Goal: Transaction & Acquisition: Download file/media

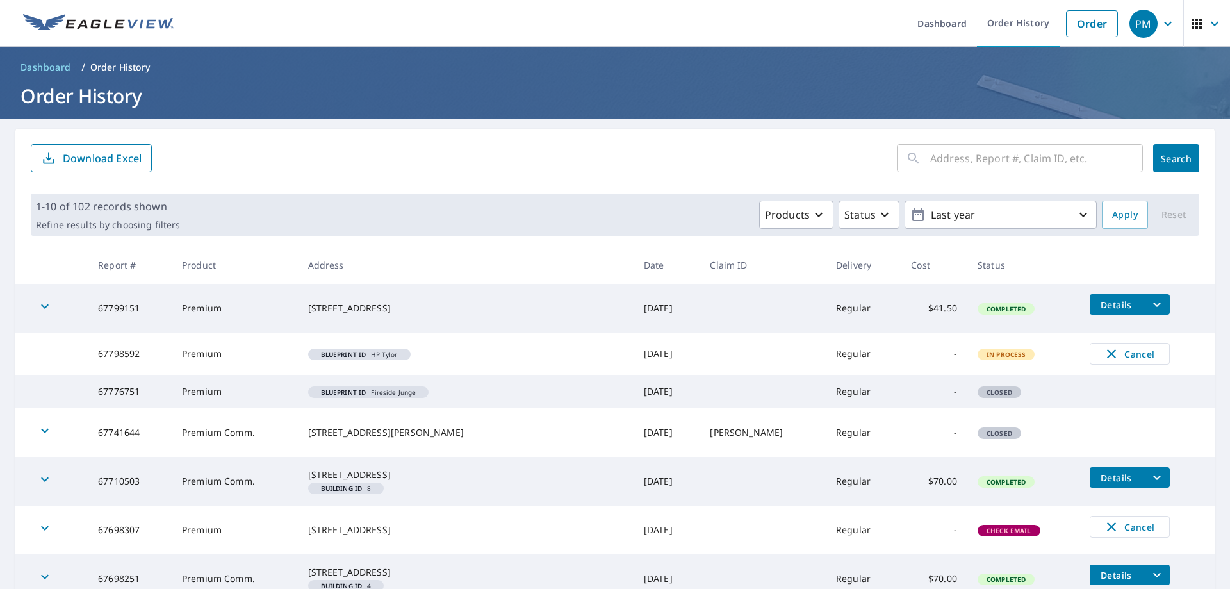
click at [1101, 300] on span "Details" at bounding box center [1117, 305] width 38 height 12
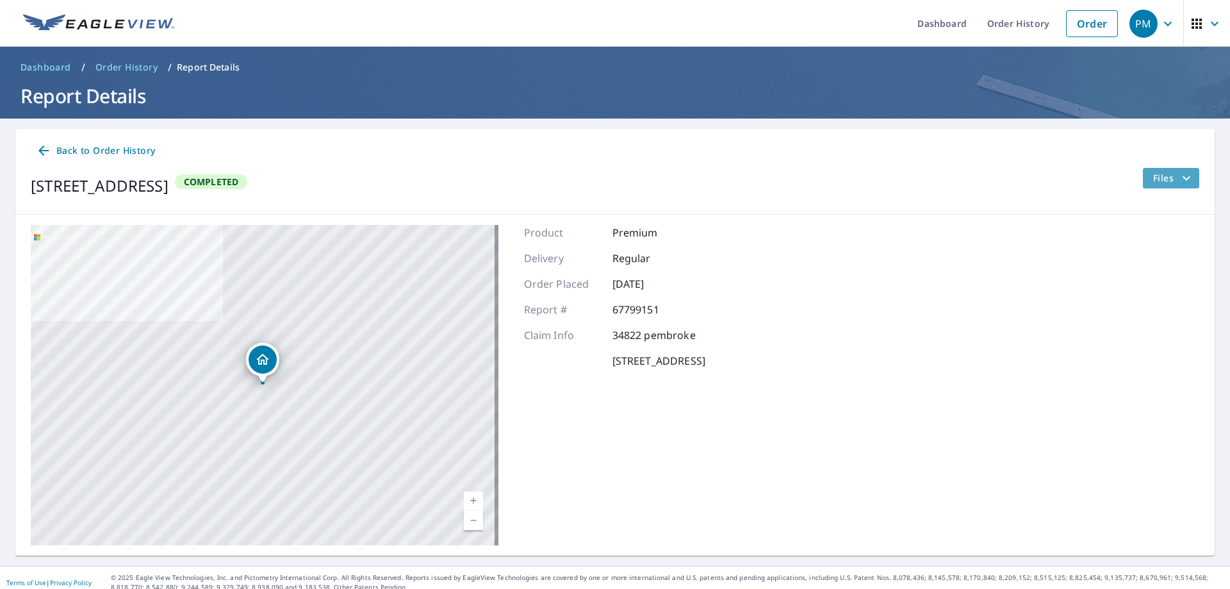
click at [1154, 181] on span "Files" at bounding box center [1174, 177] width 41 height 15
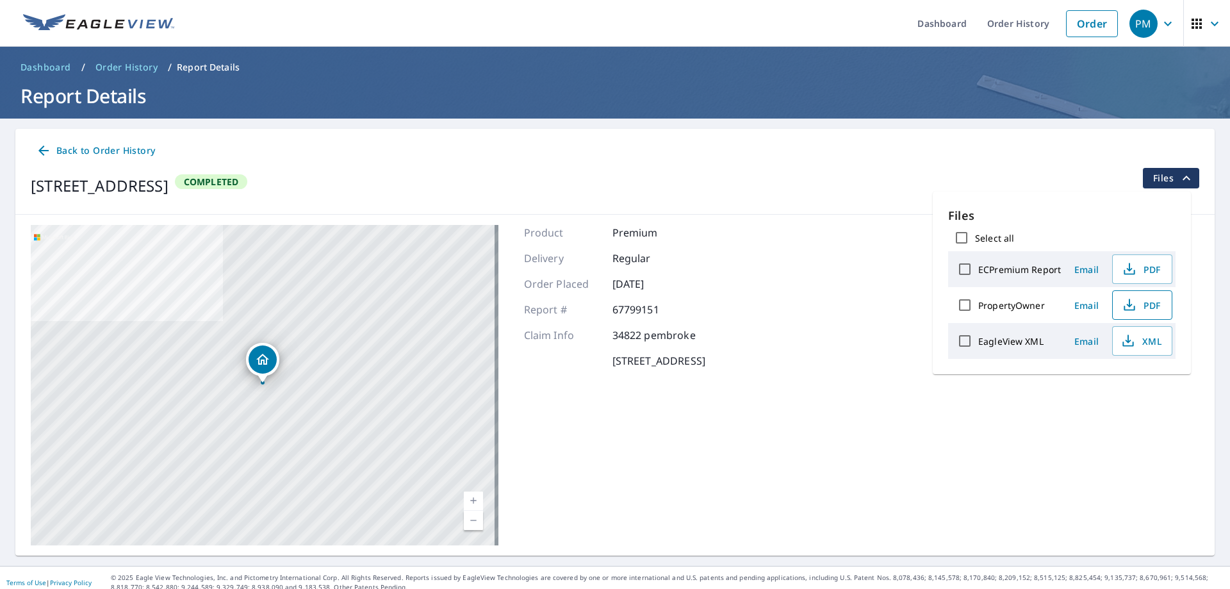
click at [1128, 301] on icon "button" at bounding box center [1129, 304] width 15 height 15
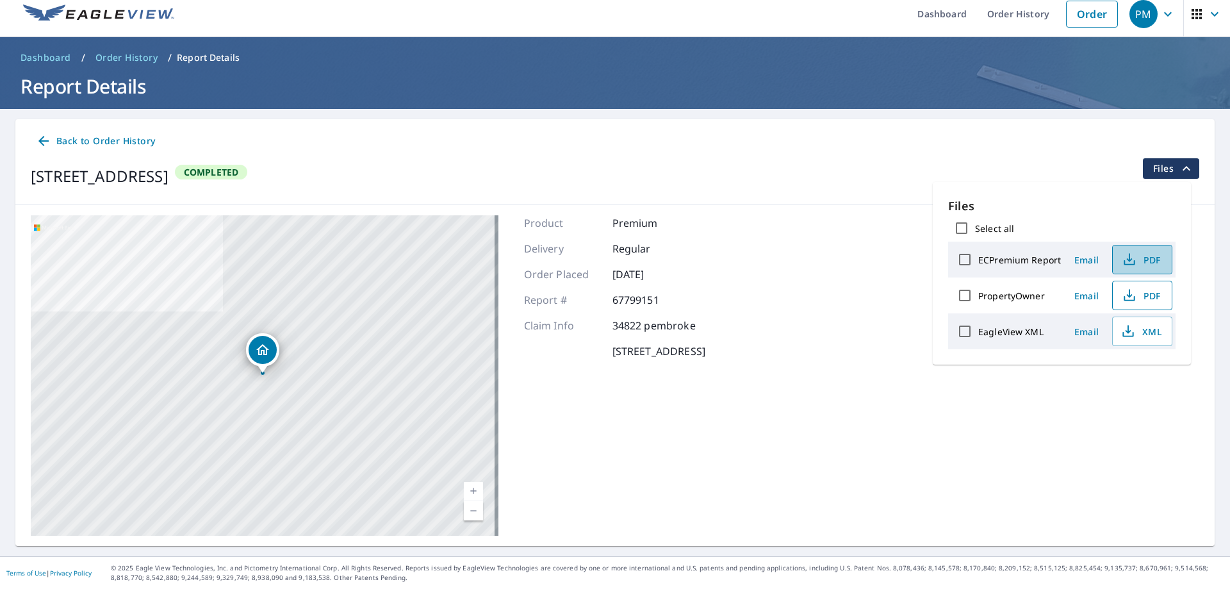
click at [1122, 256] on icon "button" at bounding box center [1129, 259] width 15 height 15
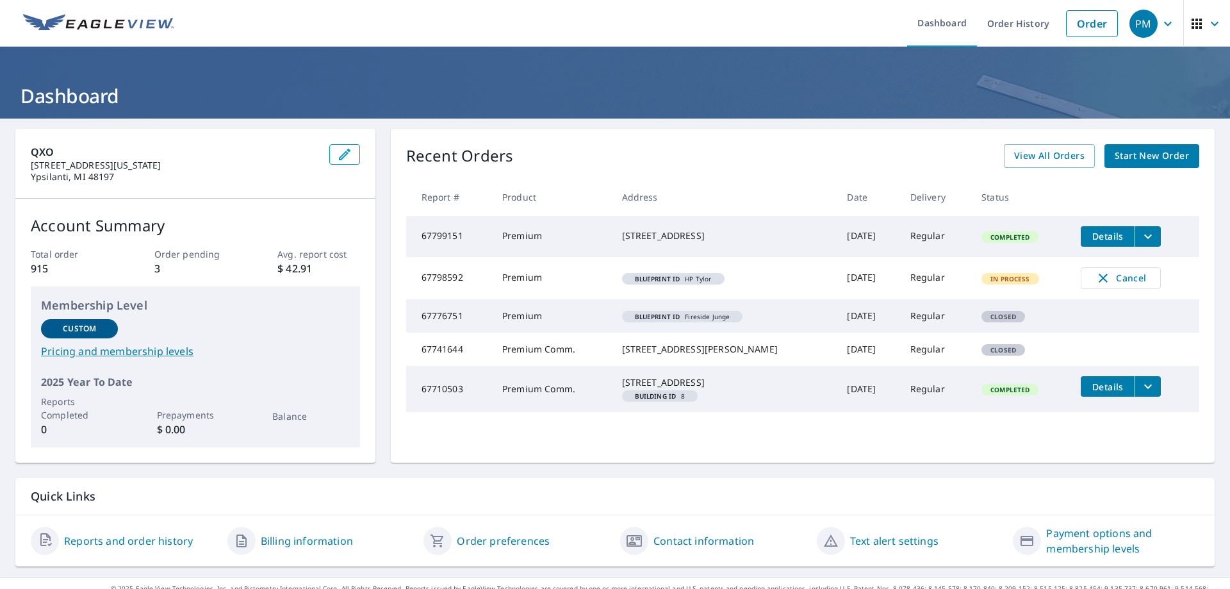
click at [1032, 171] on div "Recent Orders View All Orders Start New Order Report # Product Address Date Del…" at bounding box center [803, 296] width 824 height 334
click at [1063, 143] on div "Recent Orders View All Orders Start New Order Report # Product Address Date Del…" at bounding box center [803, 296] width 824 height 334
drag, startPoint x: 1063, startPoint y: 145, endPoint x: 1046, endPoint y: 156, distance: 20.4
click at [1046, 156] on span "View All Orders" at bounding box center [1049, 156] width 70 height 16
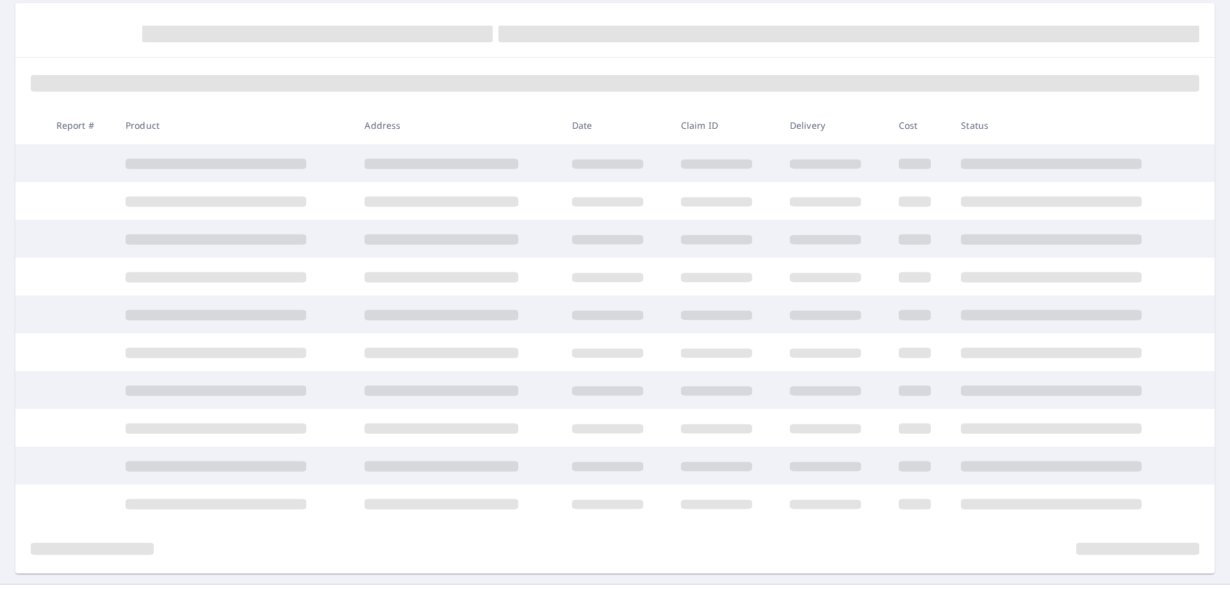
scroll to position [128, 0]
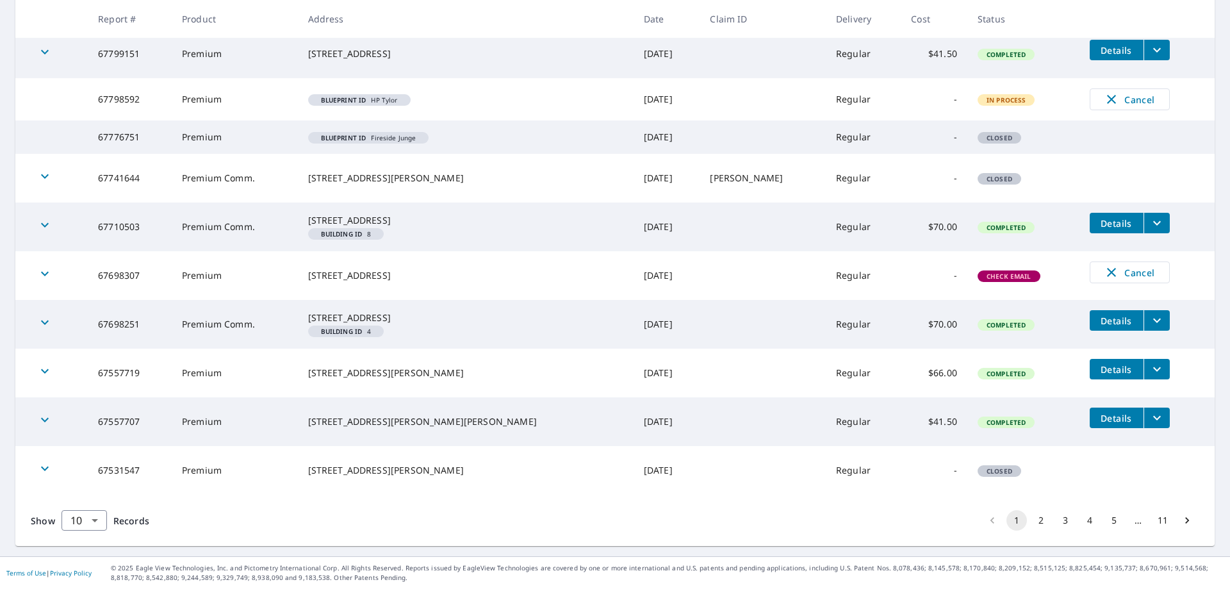
scroll to position [276, 0]
click at [1034, 520] on button "2" at bounding box center [1041, 520] width 21 height 21
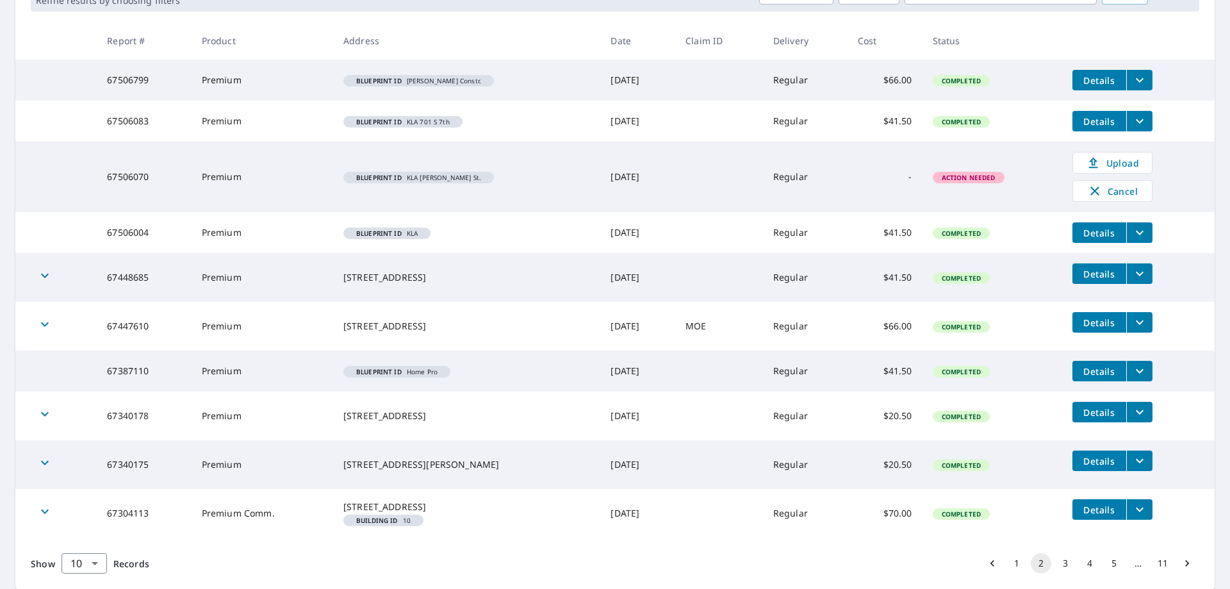
scroll to position [277, 0]
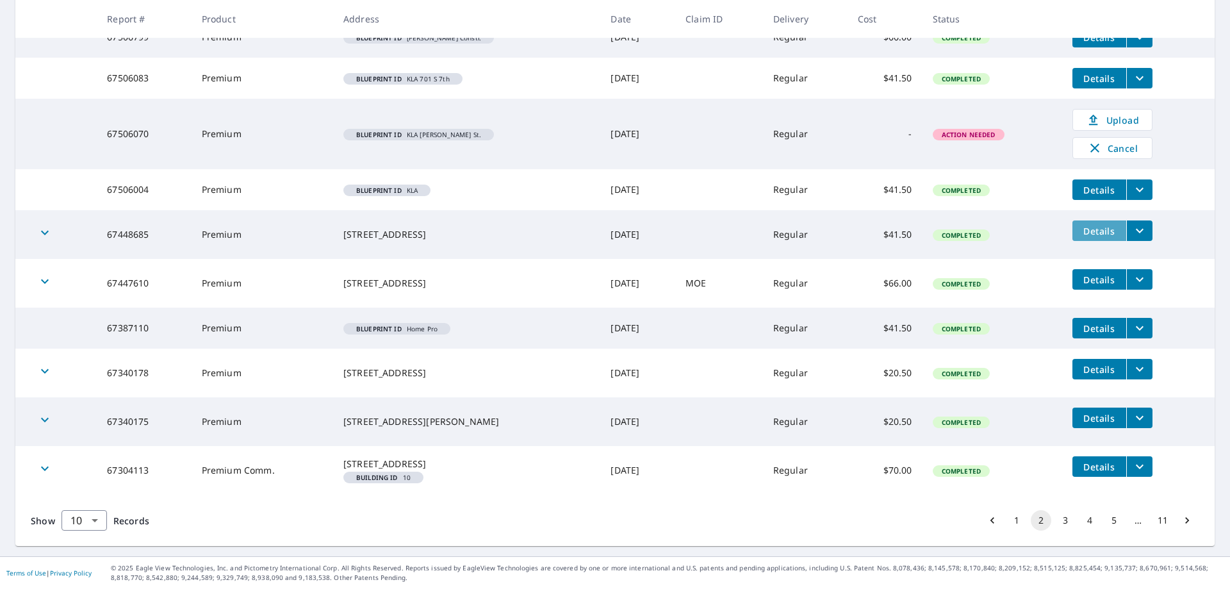
click at [1089, 225] on span "Details" at bounding box center [1099, 231] width 38 height 12
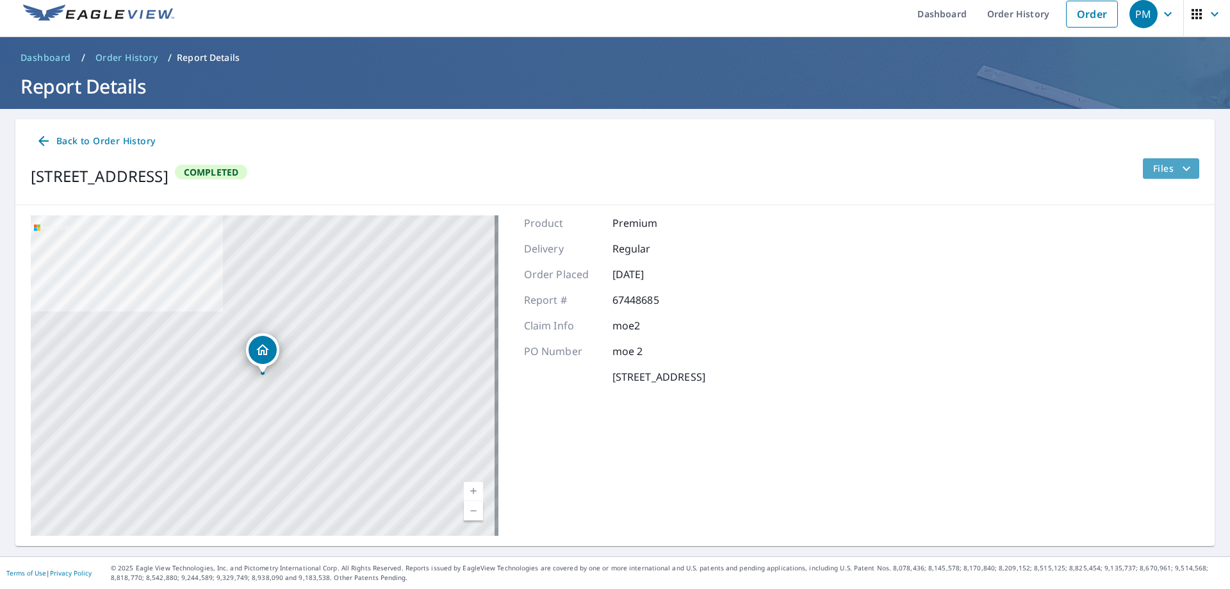
click at [1154, 170] on span "Files" at bounding box center [1174, 168] width 41 height 15
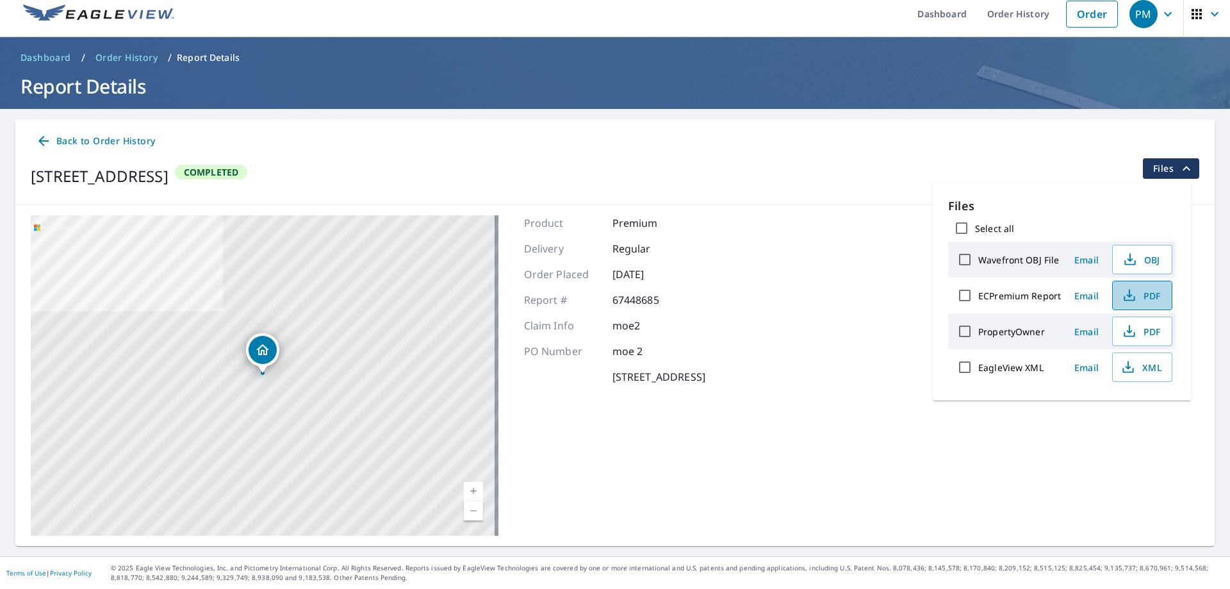
click at [1139, 299] on span "PDF" at bounding box center [1141, 295] width 41 height 15
